Goal: Information Seeking & Learning: Learn about a topic

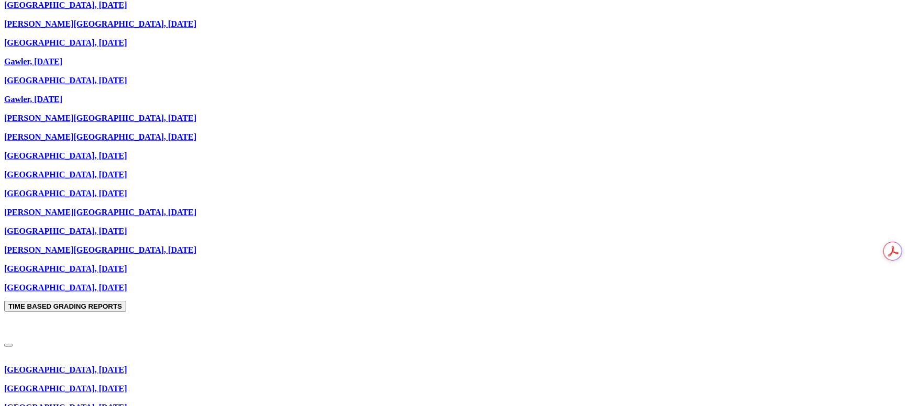
scroll to position [629, 0]
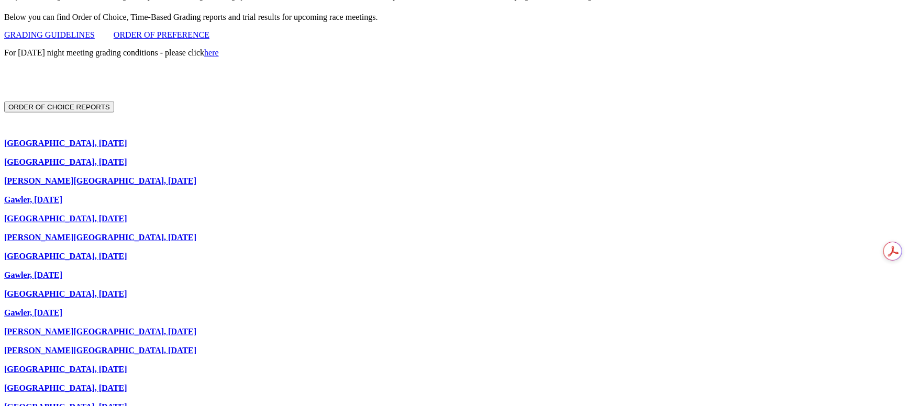
scroll to position [393, 0]
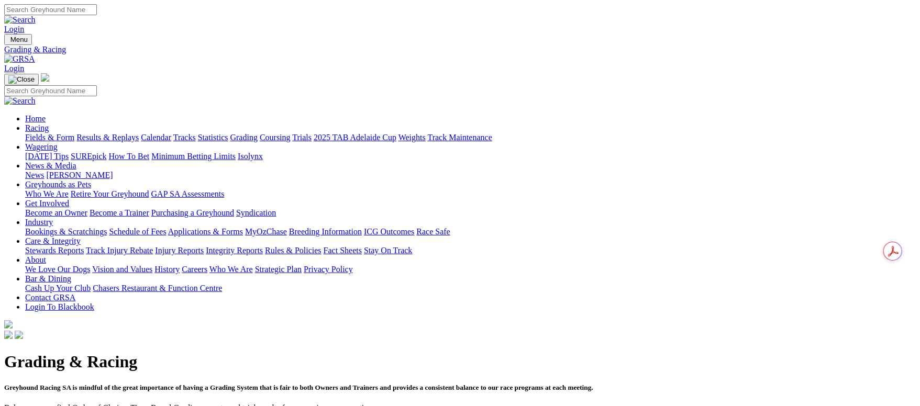
click at [72, 133] on link "Fields & Form" at bounding box center [49, 137] width 49 height 9
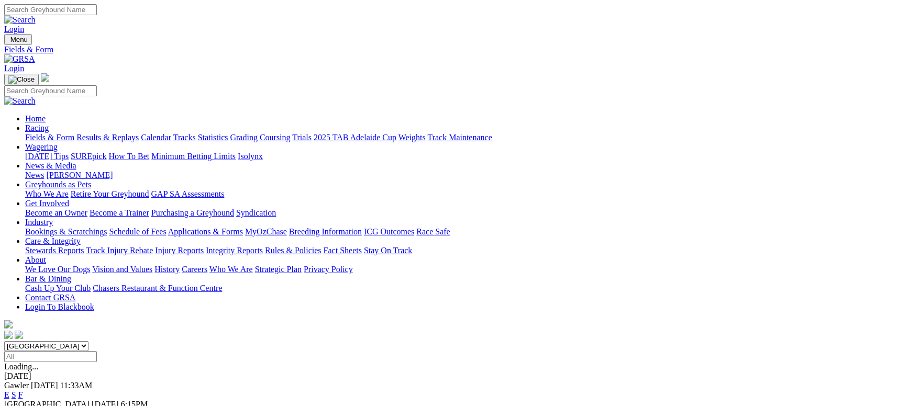
click at [258, 133] on link "Grading" at bounding box center [243, 137] width 27 height 9
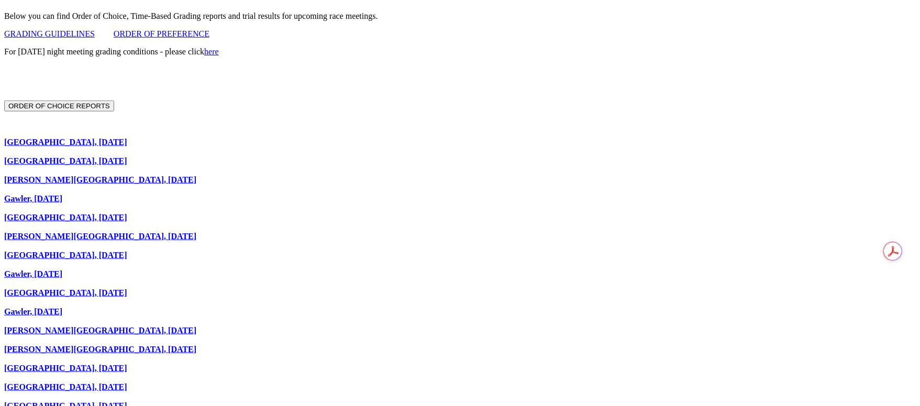
scroll to position [393, 0]
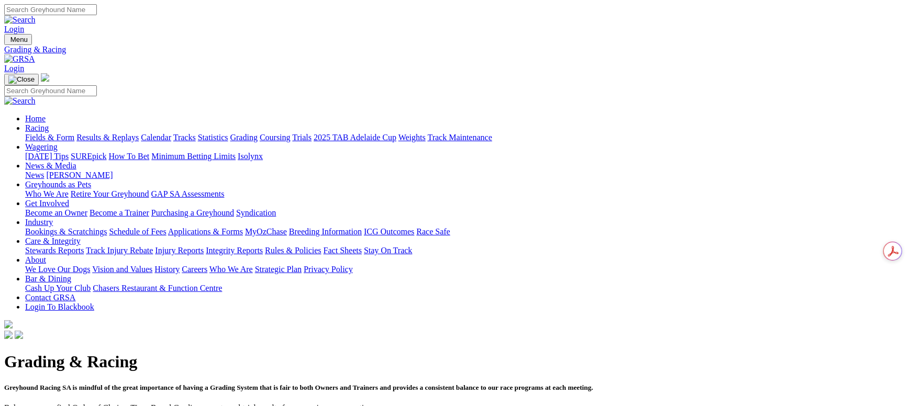
click at [74, 133] on link "Fields & Form" at bounding box center [49, 137] width 49 height 9
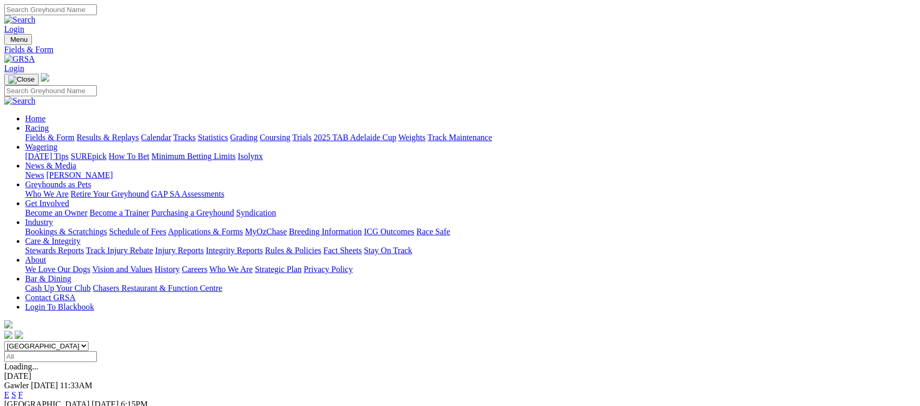
click at [23, 391] on link "F" at bounding box center [20, 395] width 5 height 9
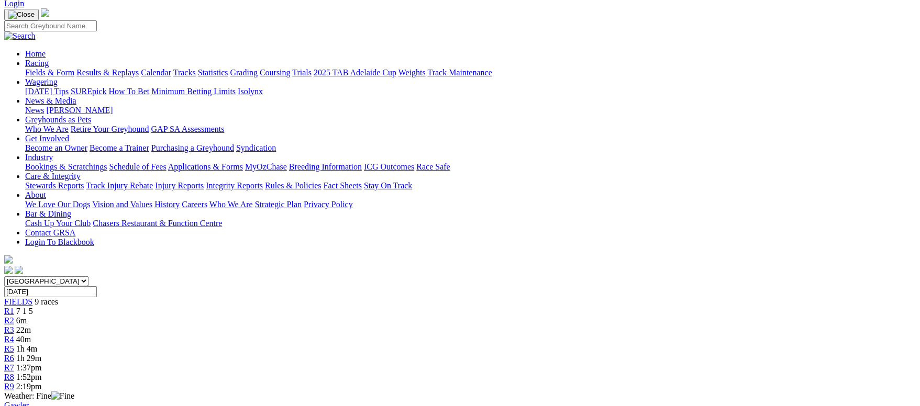
scroll to position [79, 0]
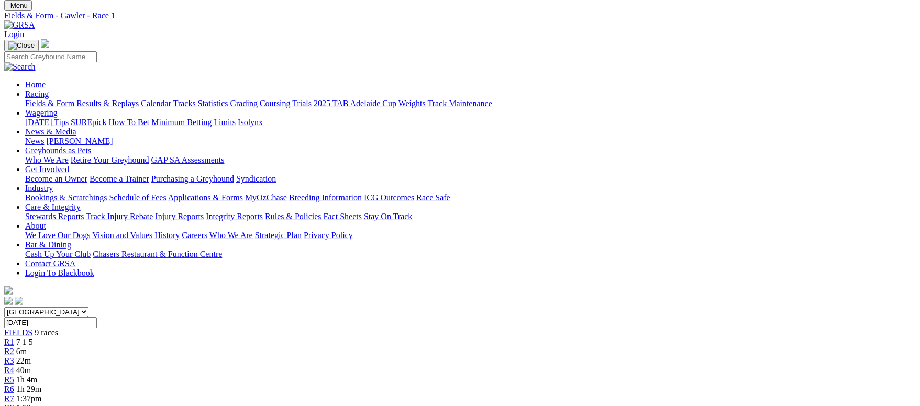
scroll to position [0, 0]
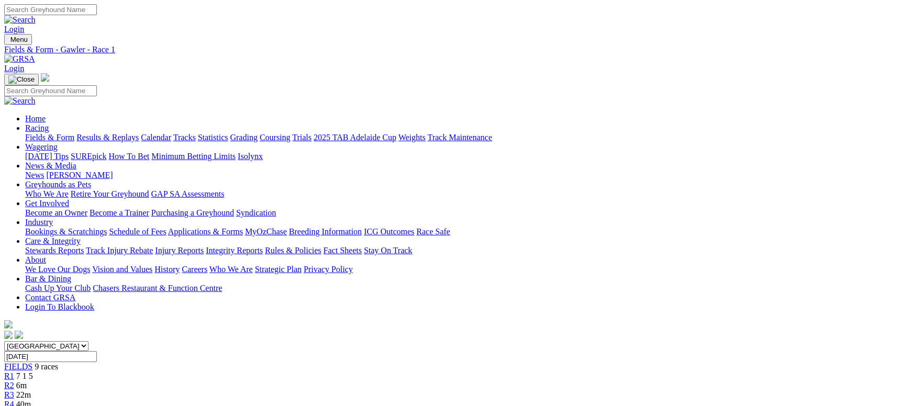
click at [74, 133] on link "Fields & Form" at bounding box center [49, 137] width 49 height 9
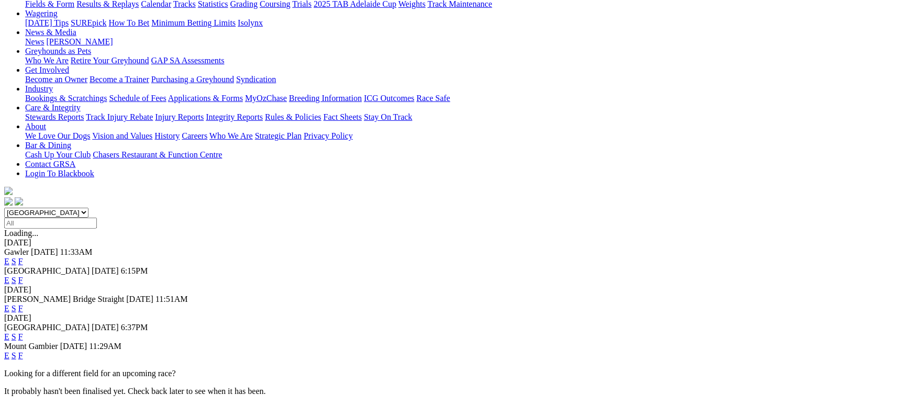
scroll to position [157, 0]
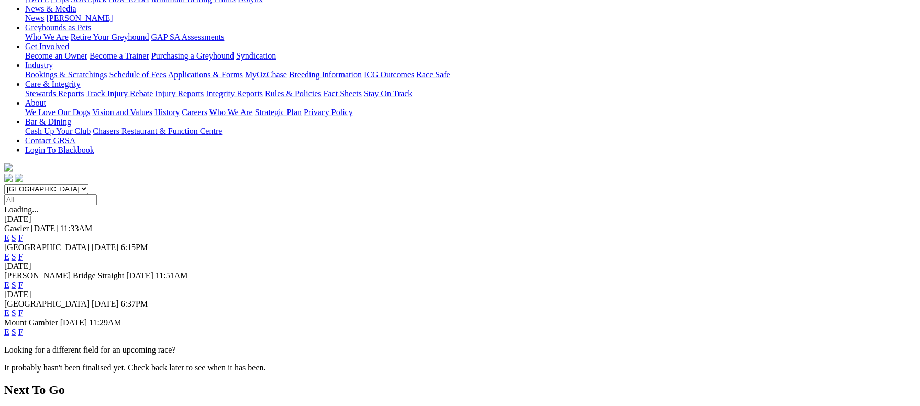
click at [23, 281] on link "F" at bounding box center [20, 285] width 5 height 9
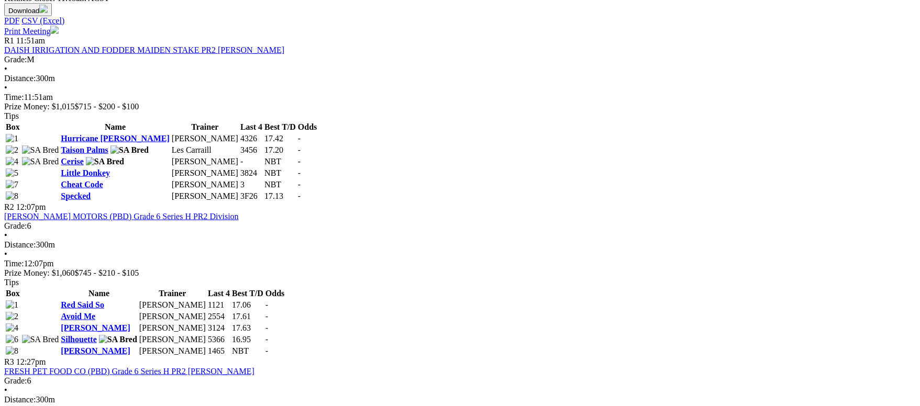
scroll to position [471, 0]
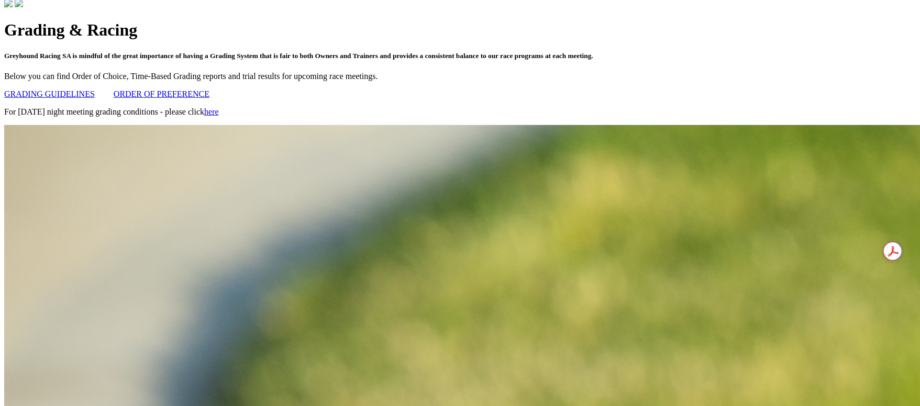
scroll to position [393, 0]
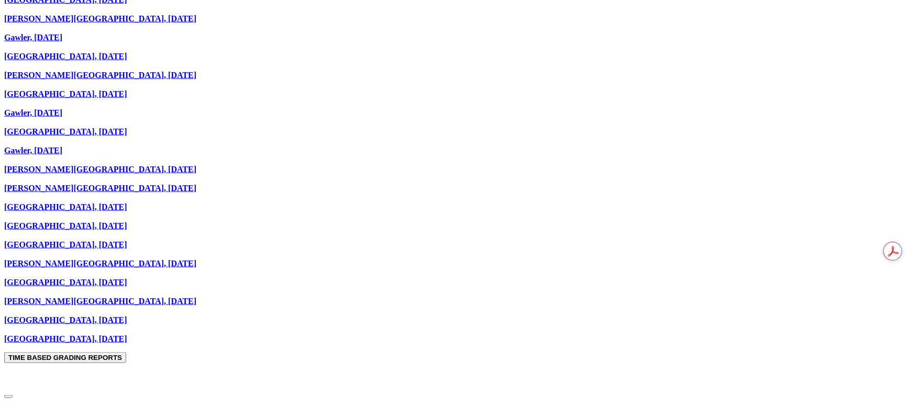
scroll to position [711, 0]
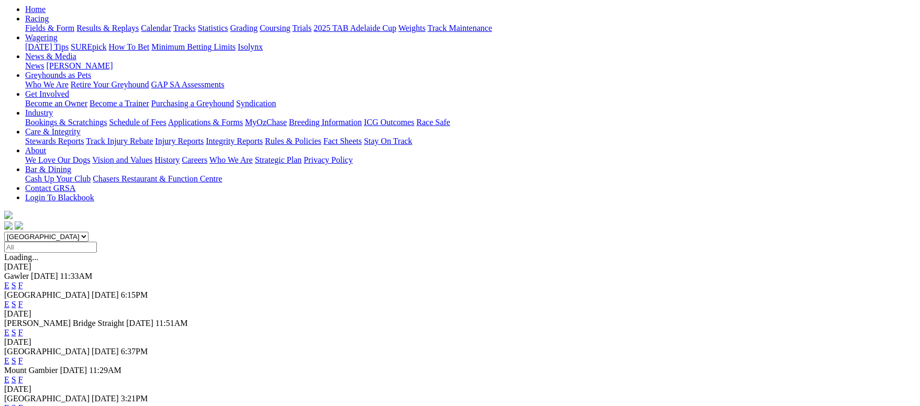
scroll to position [235, 0]
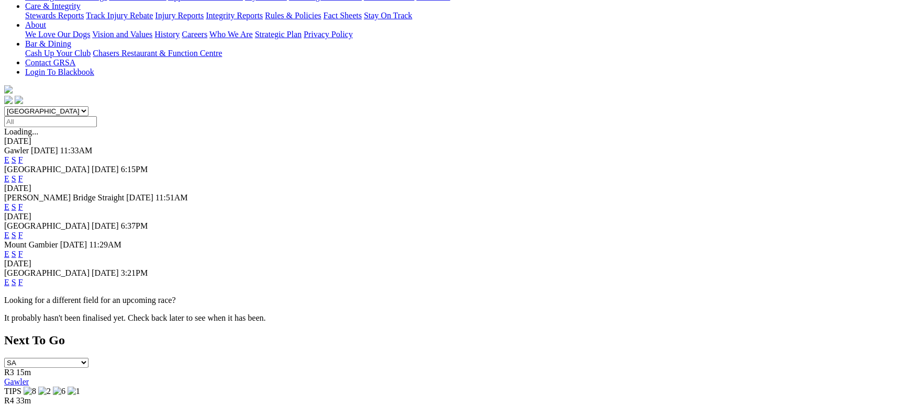
click at [23, 278] on link "F" at bounding box center [20, 282] width 5 height 9
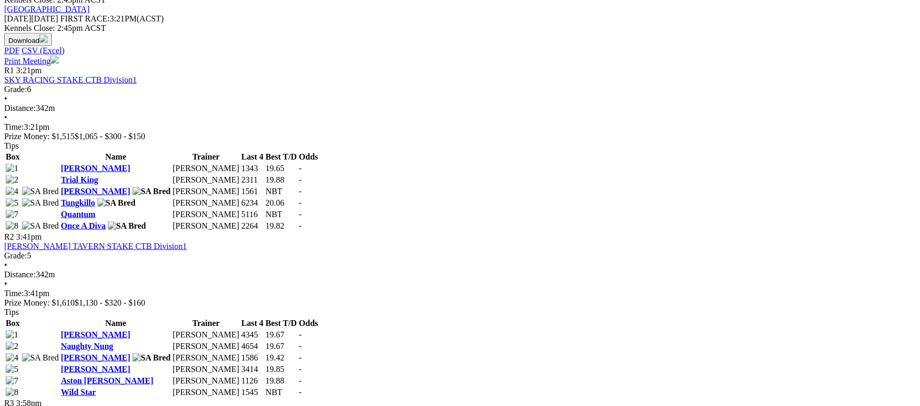
scroll to position [550, 0]
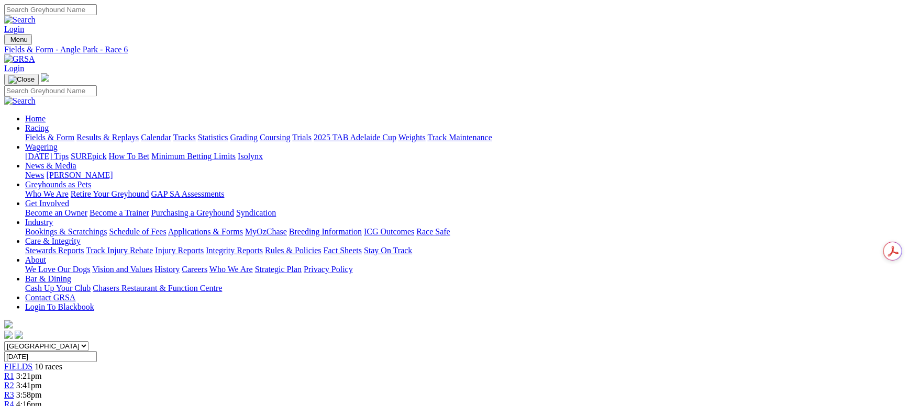
click at [71, 133] on link "Fields & Form" at bounding box center [49, 137] width 49 height 9
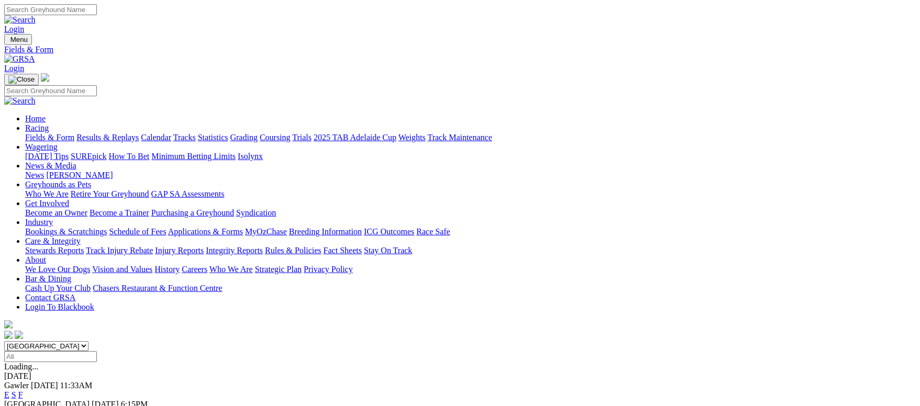
click at [74, 133] on link "Fields & Form" at bounding box center [49, 137] width 49 height 9
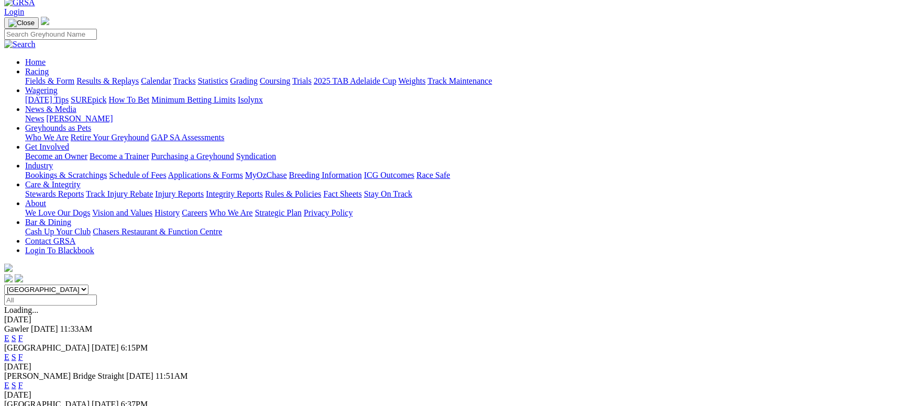
scroll to position [79, 0]
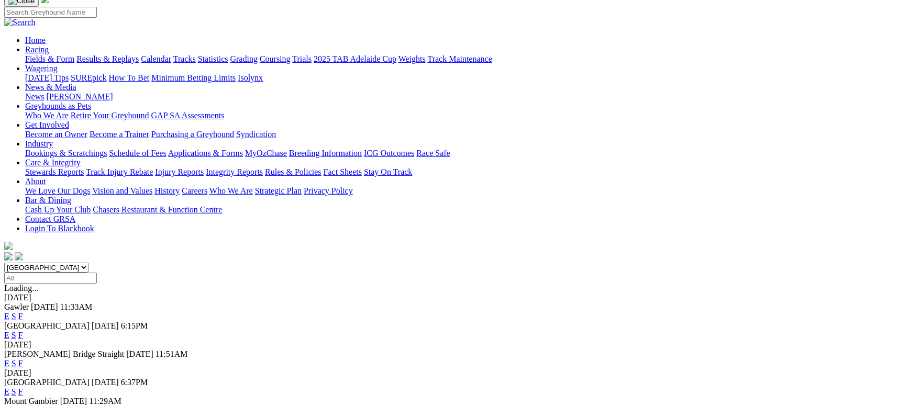
click at [23, 312] on link "F" at bounding box center [20, 316] width 5 height 9
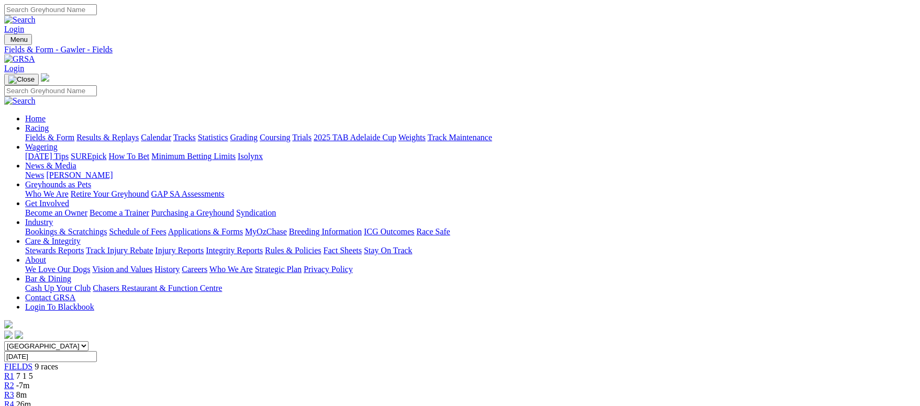
click at [74, 133] on link "Fields & Form" at bounding box center [49, 137] width 49 height 9
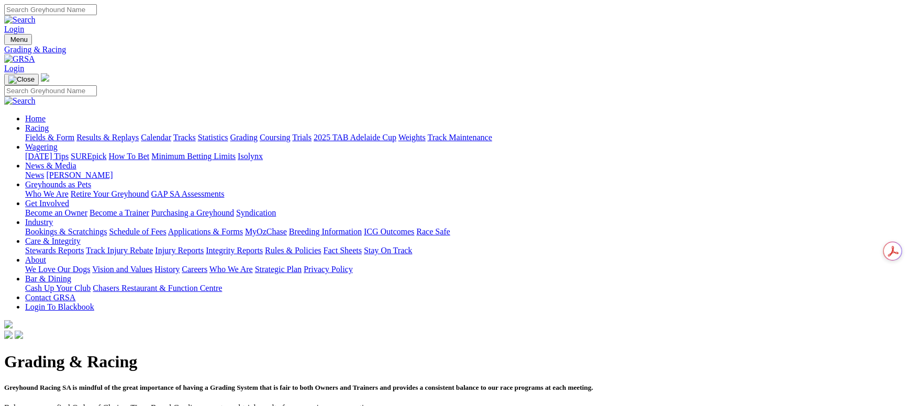
click at [74, 133] on link "Fields & Form" at bounding box center [49, 137] width 49 height 9
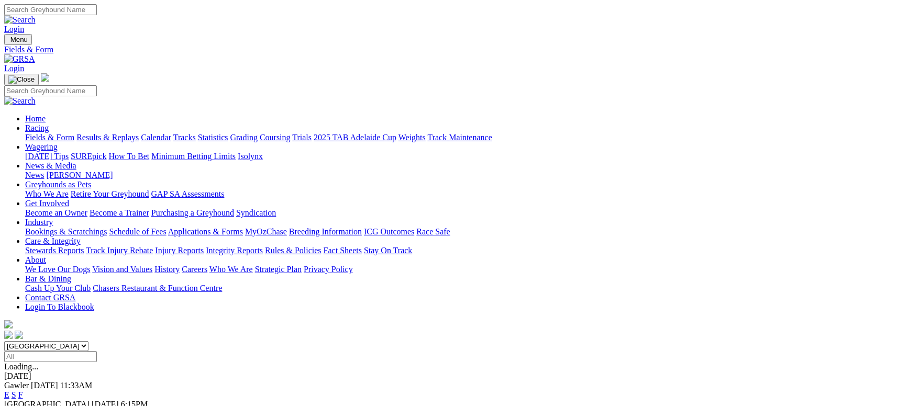
click at [139, 133] on link "Results & Replays" at bounding box center [107, 137] width 62 height 9
click at [74, 133] on link "Fields & Form" at bounding box center [49, 137] width 49 height 9
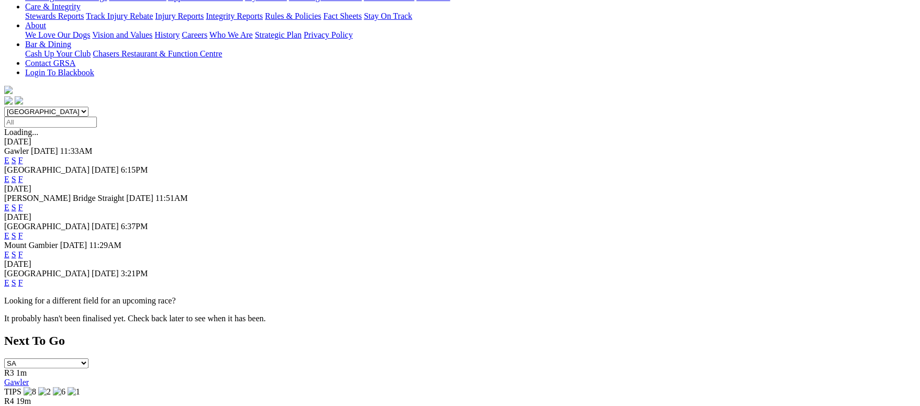
scroll to position [235, 0]
click at [23, 278] on link "F" at bounding box center [20, 282] width 5 height 9
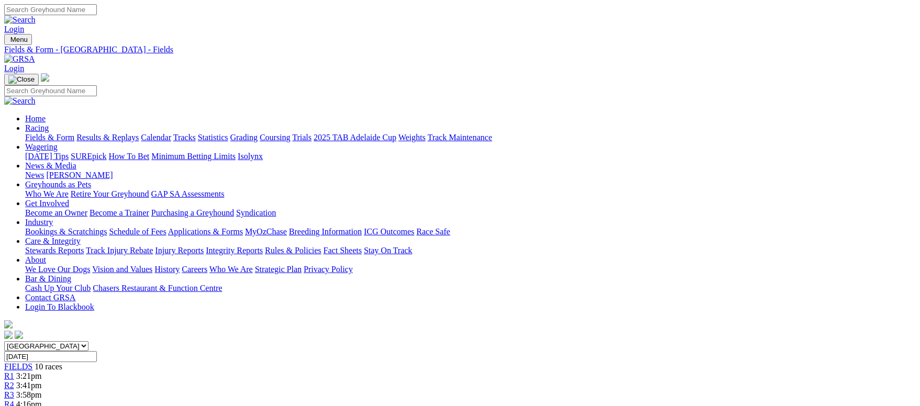
click at [74, 133] on link "Fields & Form" at bounding box center [49, 137] width 49 height 9
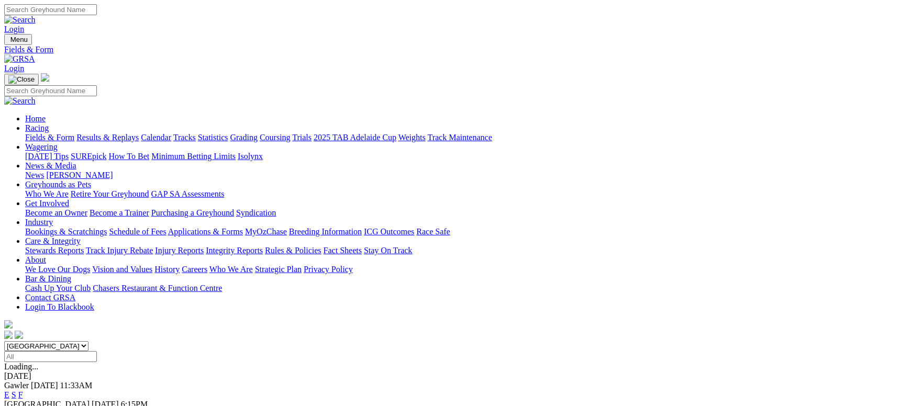
click at [258, 133] on link "Grading" at bounding box center [243, 137] width 27 height 9
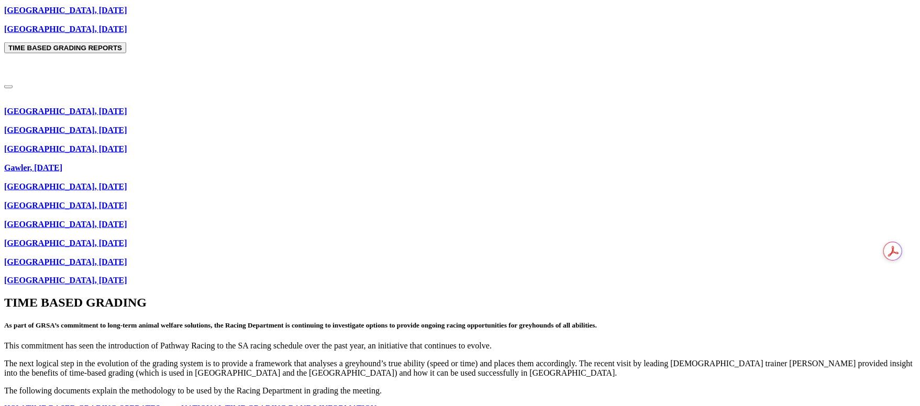
scroll to position [1178, 0]
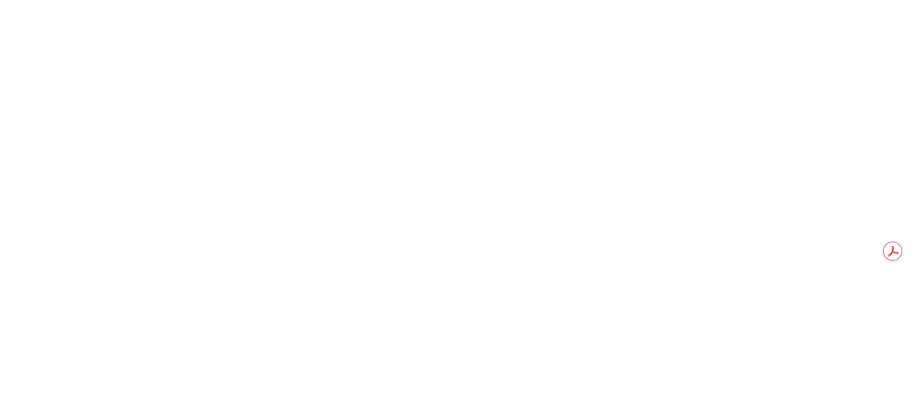
drag, startPoint x: 174, startPoint y: 147, endPoint x: 183, endPoint y: 144, distance: 9.9
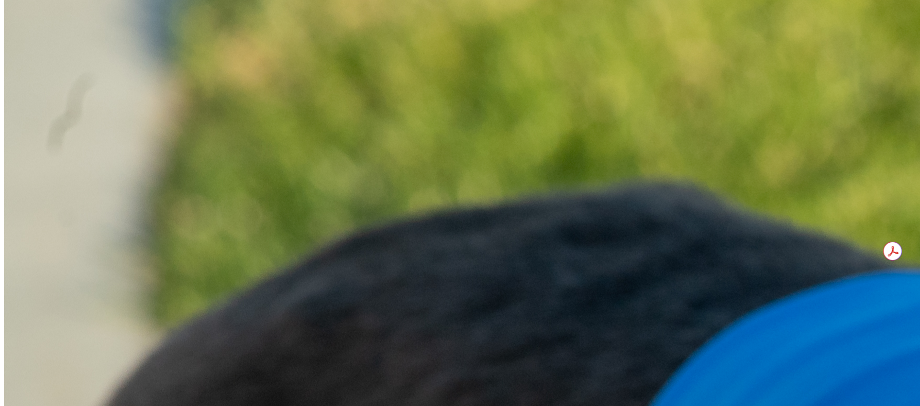
scroll to position [715, 0]
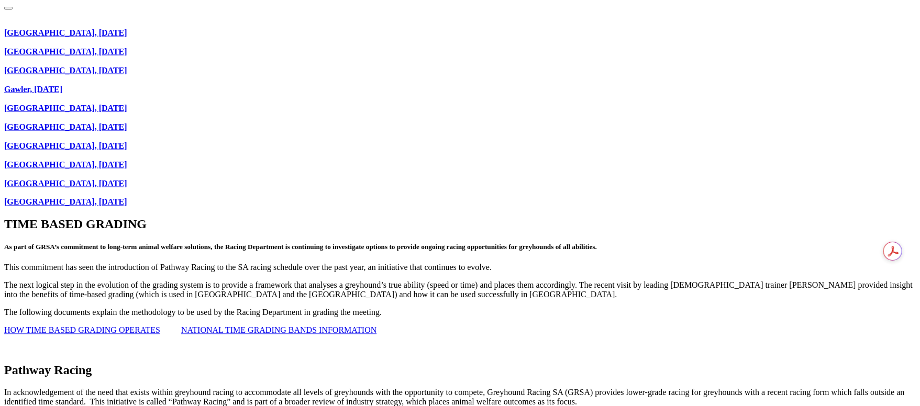
scroll to position [1021, 0]
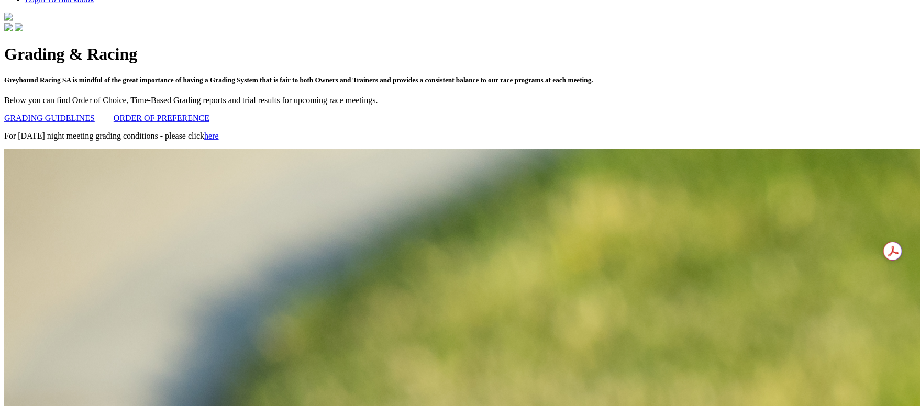
scroll to position [0, 0]
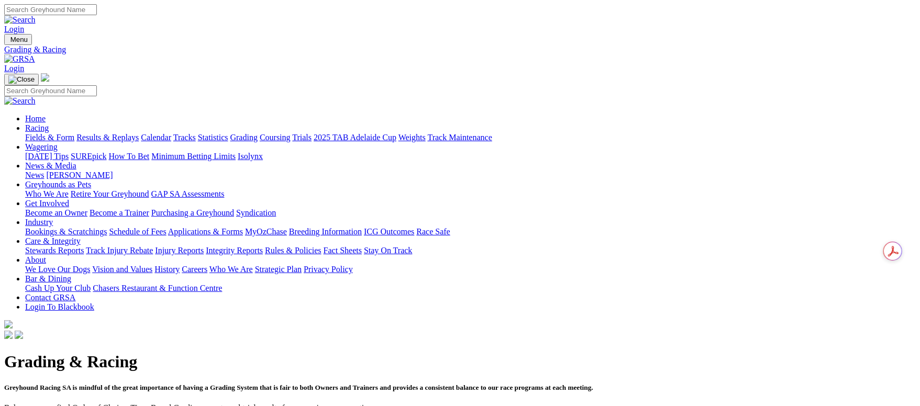
click at [74, 133] on link "Fields & Form" at bounding box center [49, 137] width 49 height 9
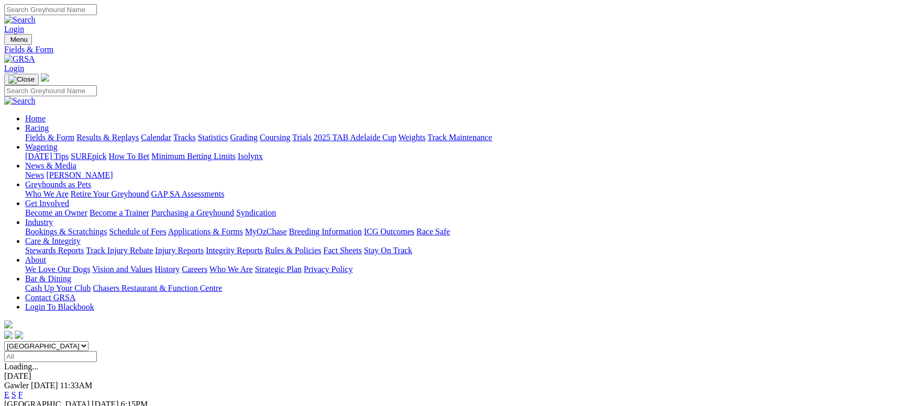
click at [73, 133] on link "Fields & Form" at bounding box center [49, 137] width 49 height 9
click at [258, 133] on link "Grading" at bounding box center [243, 137] width 27 height 9
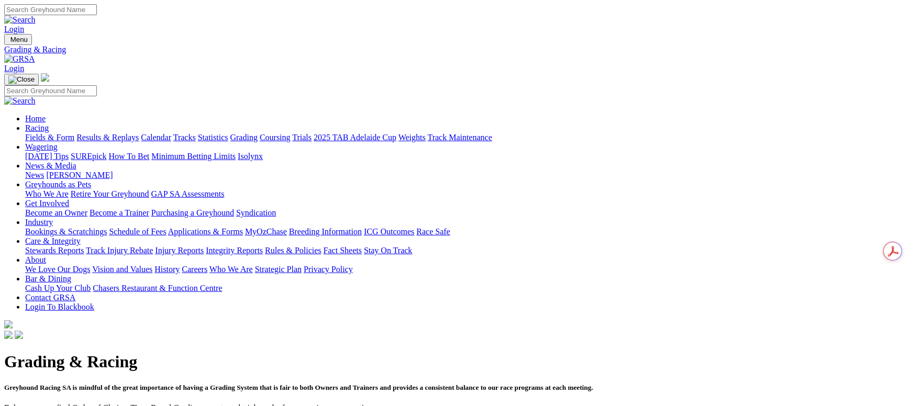
click at [57, 133] on link "Fields & Form" at bounding box center [49, 137] width 49 height 9
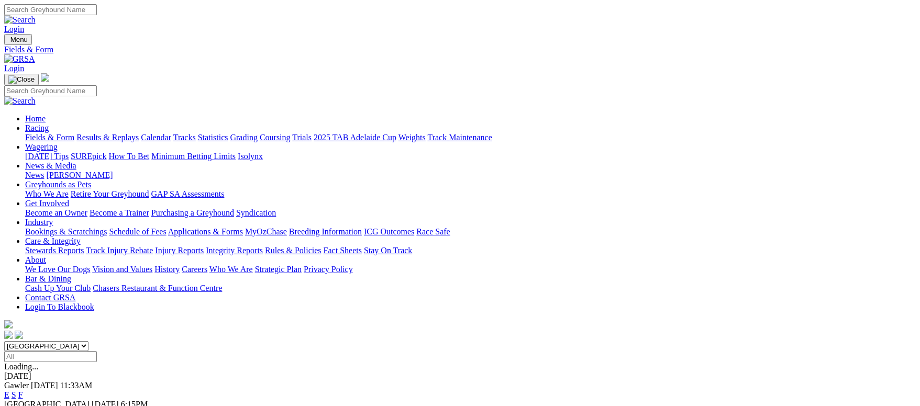
click at [139, 133] on link "Results & Replays" at bounding box center [107, 137] width 62 height 9
click at [258, 133] on link "Grading" at bounding box center [243, 137] width 27 height 9
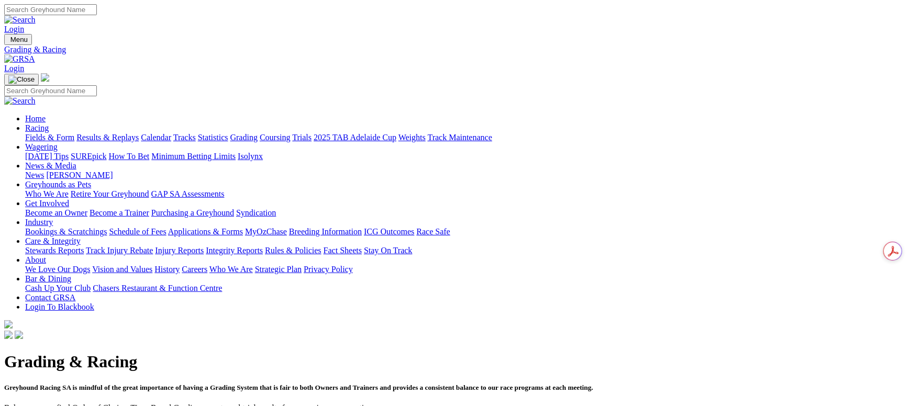
drag, startPoint x: 132, startPoint y: 75, endPoint x: 157, endPoint y: 75, distance: 25.1
click at [133, 133] on link "Results & Replays" at bounding box center [107, 137] width 62 height 9
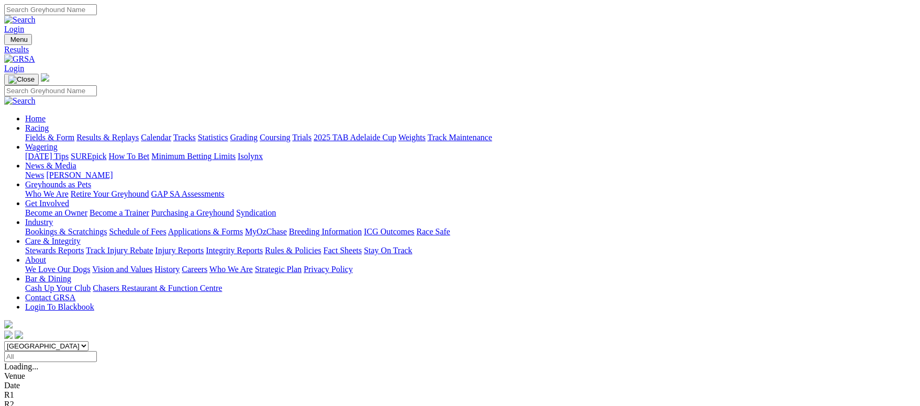
click at [171, 133] on link "Calendar" at bounding box center [156, 137] width 30 height 9
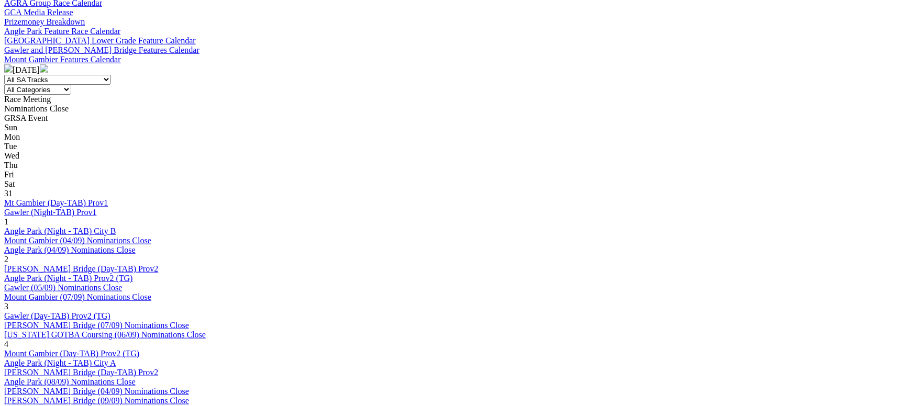
scroll to position [471, 0]
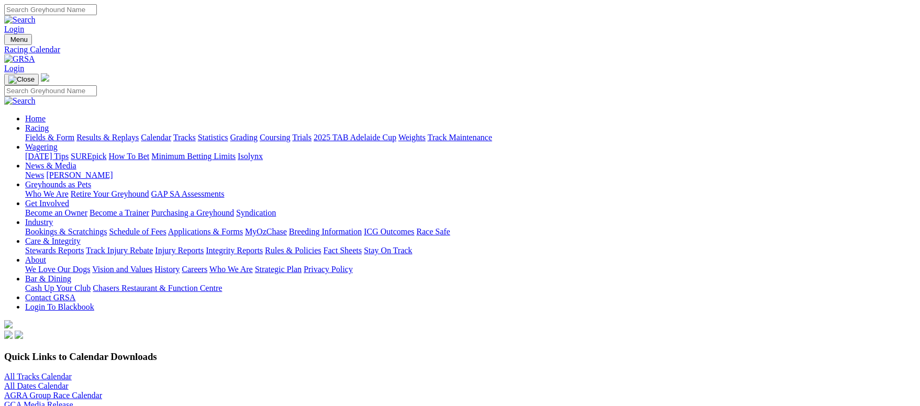
click at [73, 133] on link "Fields & Form" at bounding box center [49, 137] width 49 height 9
click at [74, 133] on link "Fields & Form" at bounding box center [49, 137] width 49 height 9
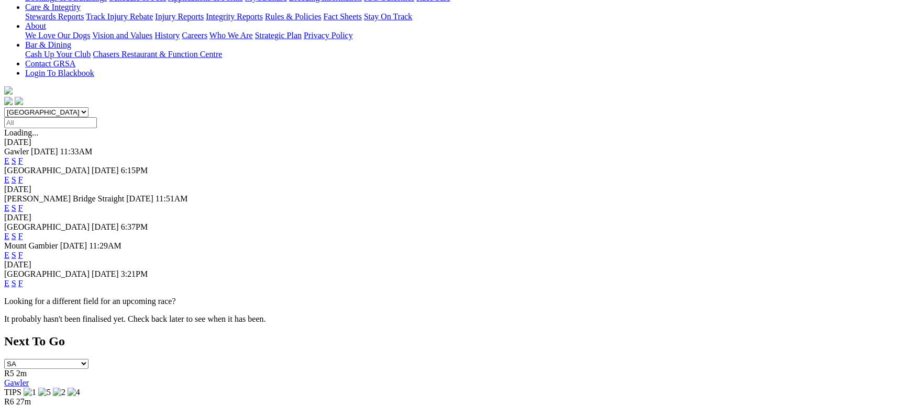
scroll to position [235, 0]
click at [23, 278] on link "F" at bounding box center [20, 282] width 5 height 9
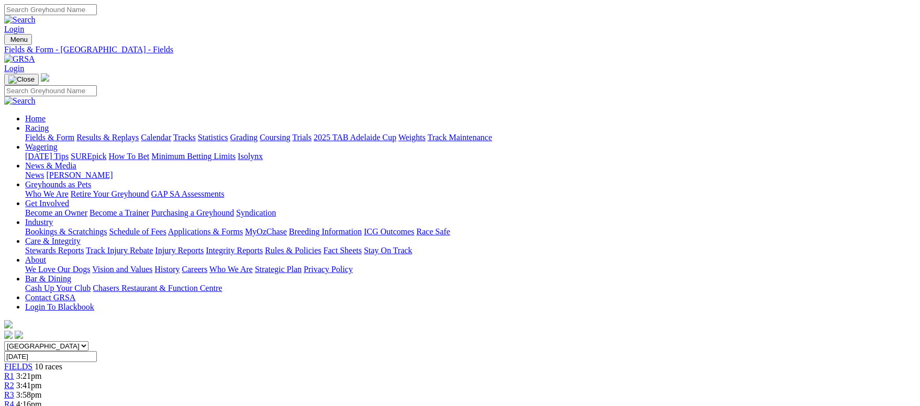
click at [74, 133] on link "Fields & Form" at bounding box center [49, 137] width 49 height 9
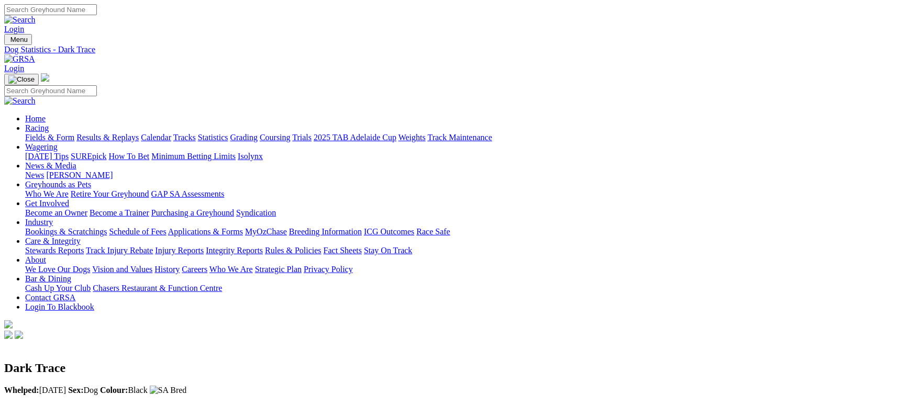
click at [73, 133] on link "Fields & Form" at bounding box center [49, 137] width 49 height 9
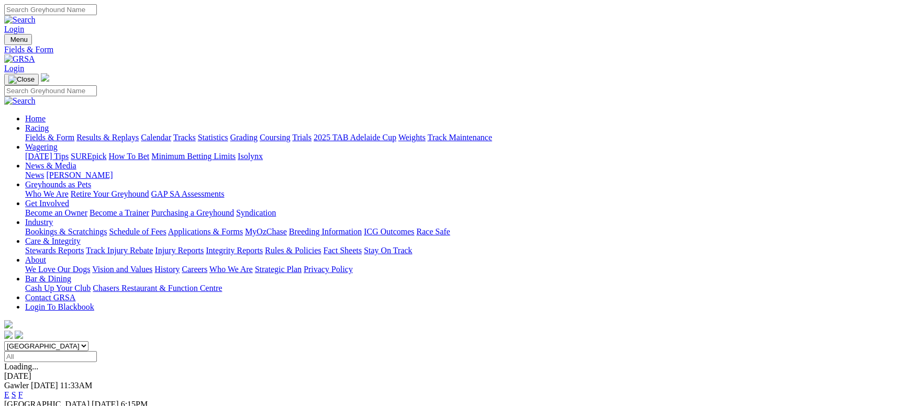
click at [171, 133] on link "Calendar" at bounding box center [156, 137] width 30 height 9
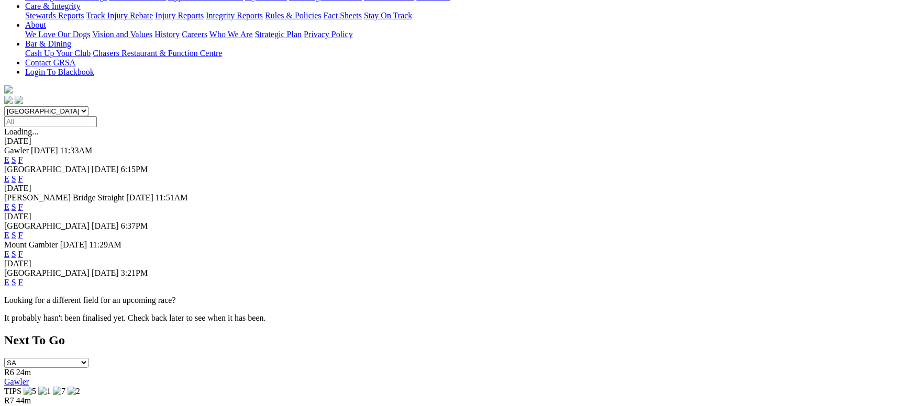
click at [23, 278] on link "F" at bounding box center [20, 282] width 5 height 9
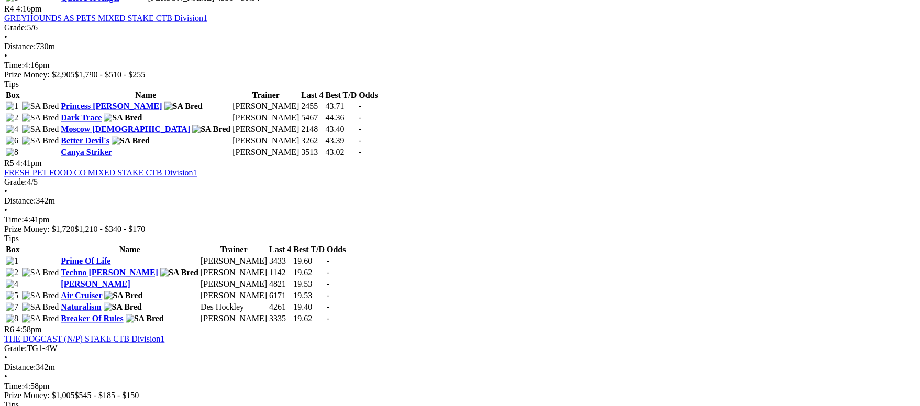
scroll to position [942, 0]
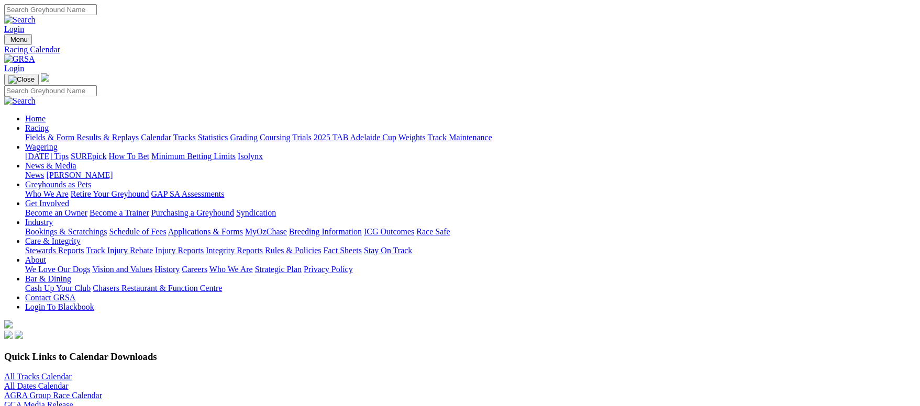
click at [74, 133] on link "Fields & Form" at bounding box center [49, 137] width 49 height 9
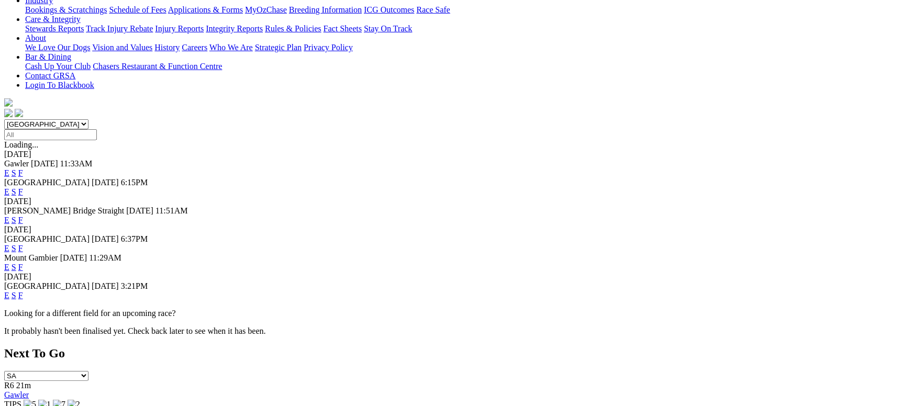
scroll to position [235, 0]
